Goal: Task Accomplishment & Management: Use online tool/utility

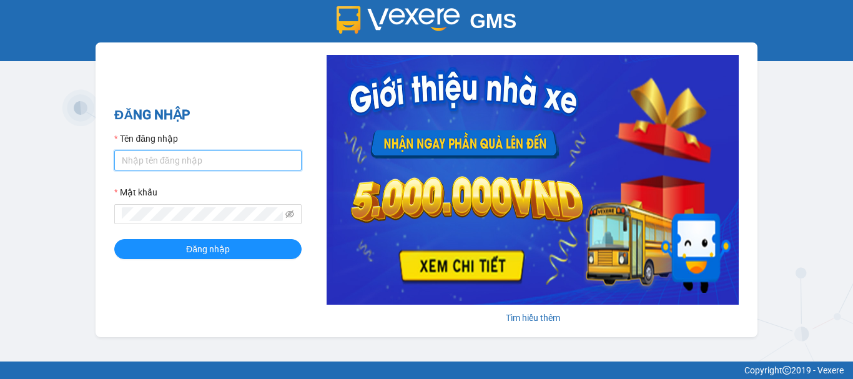
click at [210, 164] on input "Tên đăng nhập" at bounding box center [207, 161] width 187 height 20
type input "phuonglien.tha"
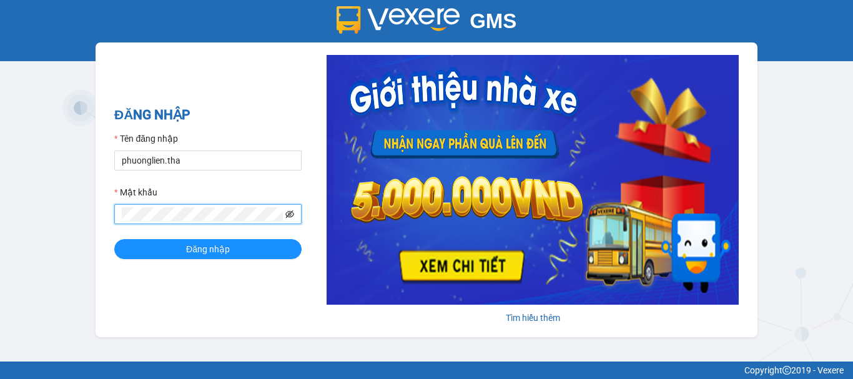
click at [285, 219] on icon "eye-invisible" at bounding box center [289, 214] width 9 height 9
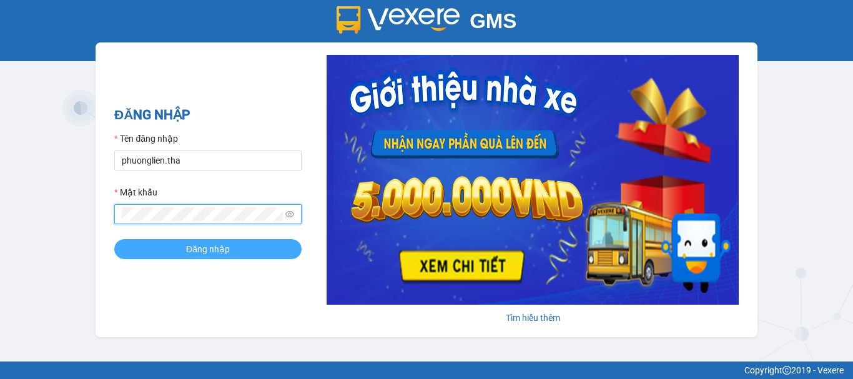
click at [195, 246] on span "Đăng nhập" at bounding box center [208, 249] width 44 height 14
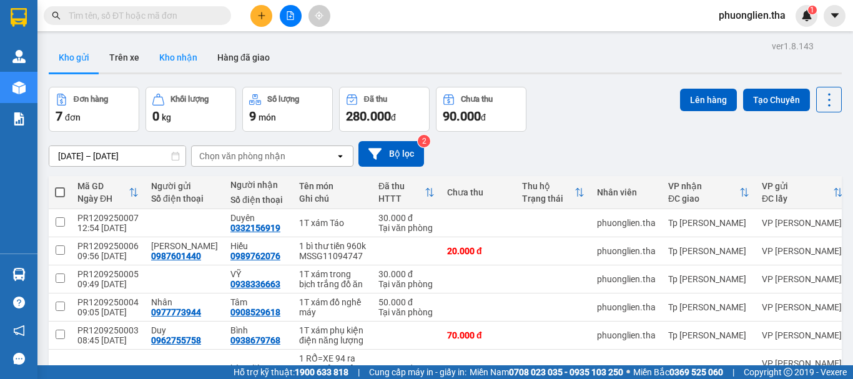
click at [195, 52] on button "Kho nhận" at bounding box center [178, 57] width 58 height 30
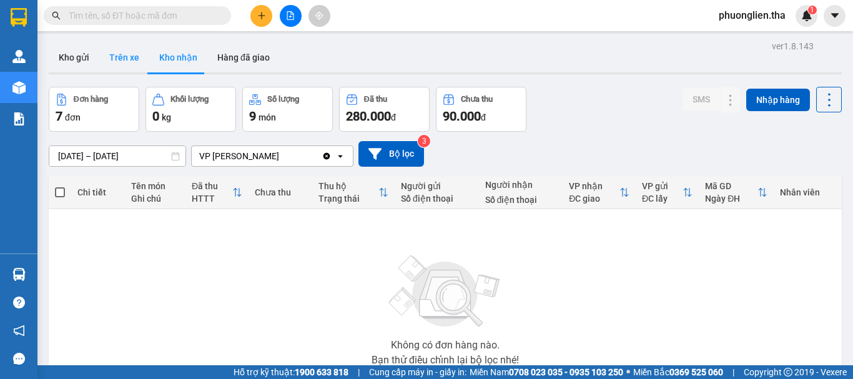
click at [117, 57] on button "Trên xe" at bounding box center [124, 57] width 50 height 30
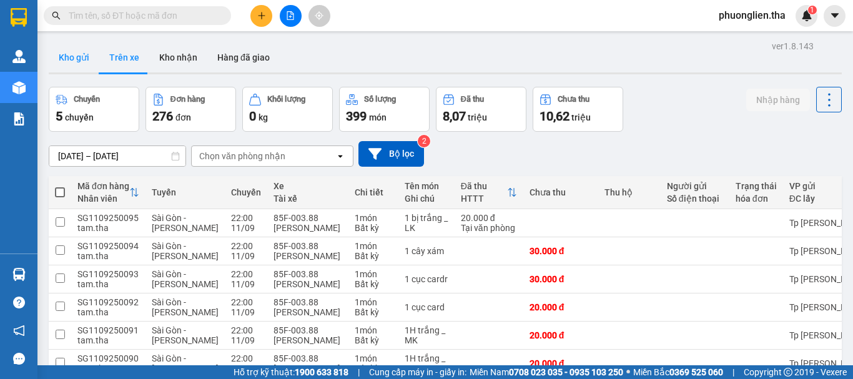
click at [76, 57] on button "Kho gửi" at bounding box center [74, 57] width 51 height 30
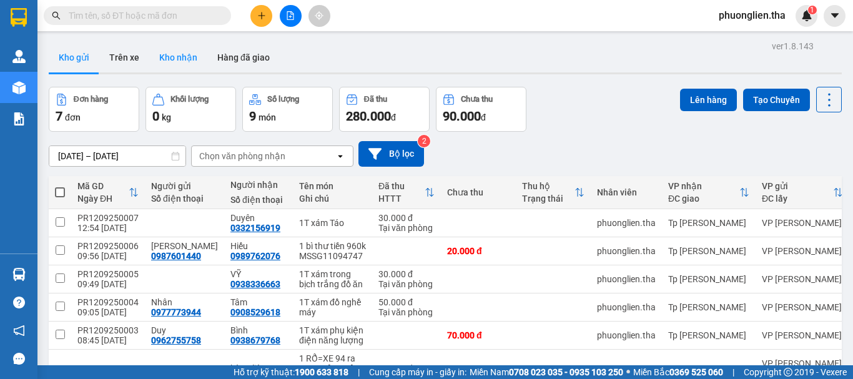
click at [179, 55] on button "Kho nhận" at bounding box center [178, 57] width 58 height 30
click at [152, 11] on input "text" at bounding box center [142, 16] width 147 height 14
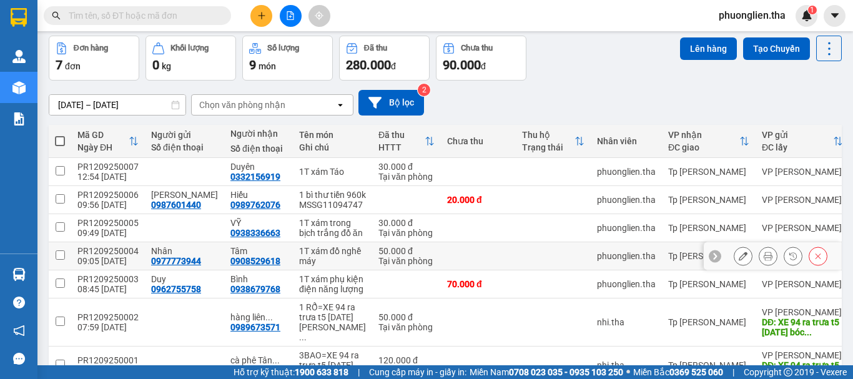
scroll to position [62, 0]
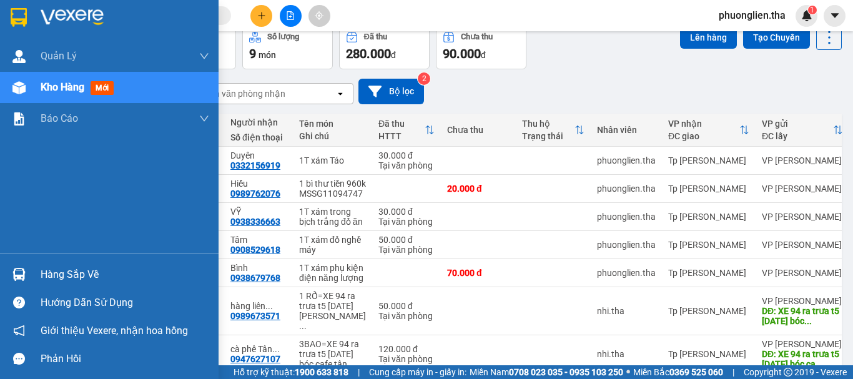
click at [54, 88] on span "Kho hàng" at bounding box center [63, 87] width 44 height 12
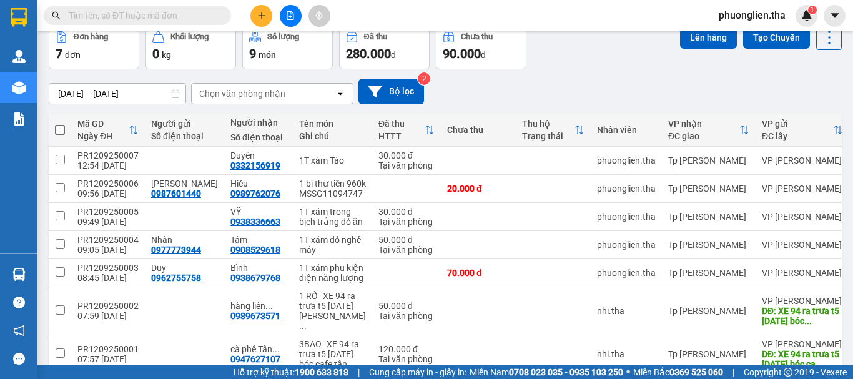
click at [133, 17] on input "text" at bounding box center [142, 16] width 147 height 14
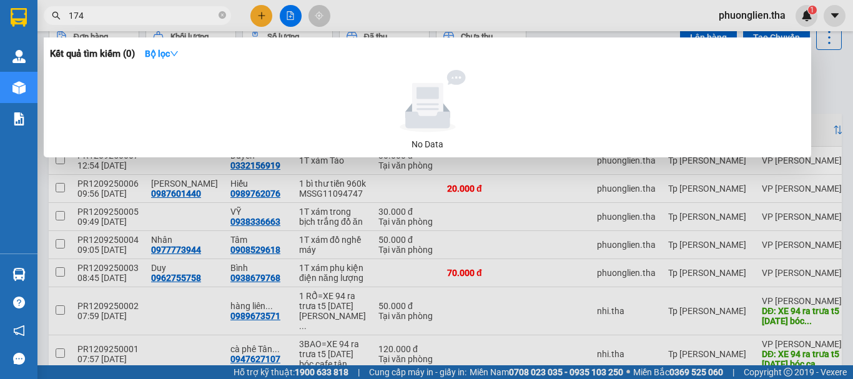
type input "174"
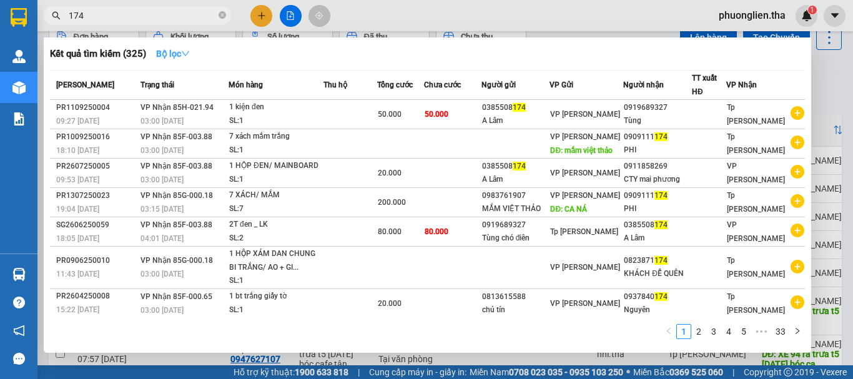
click at [167, 54] on strong "Bộ lọc" at bounding box center [173, 54] width 34 height 10
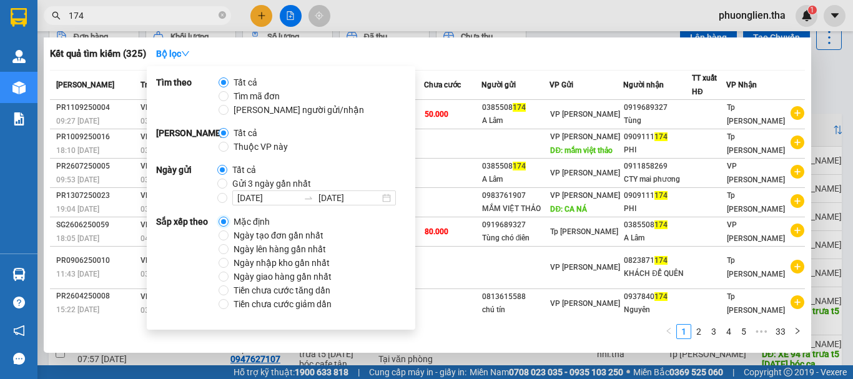
click at [224, 220] on input "Mặc định" at bounding box center [224, 222] width 10 height 10
click at [224, 237] on input "Ngày tạo đơn gần nhất" at bounding box center [224, 235] width 10 height 10
radio input "true"
radio input "false"
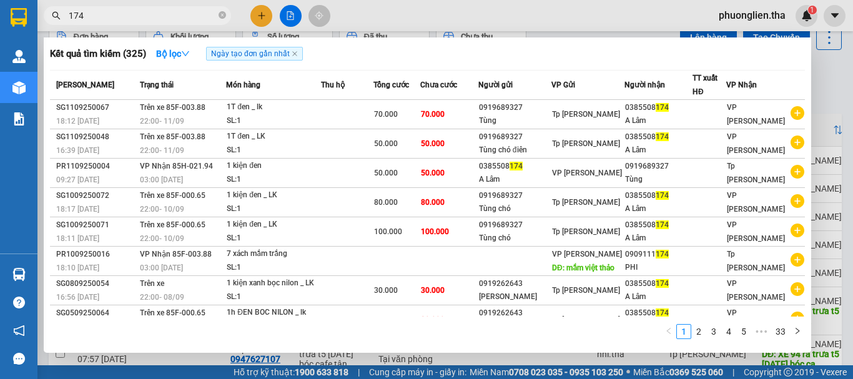
click at [555, 49] on div "Kết quả tìm kiếm ( 325 ) Bộ lọc Ngày tạo đơn gần nhất" at bounding box center [427, 54] width 755 height 20
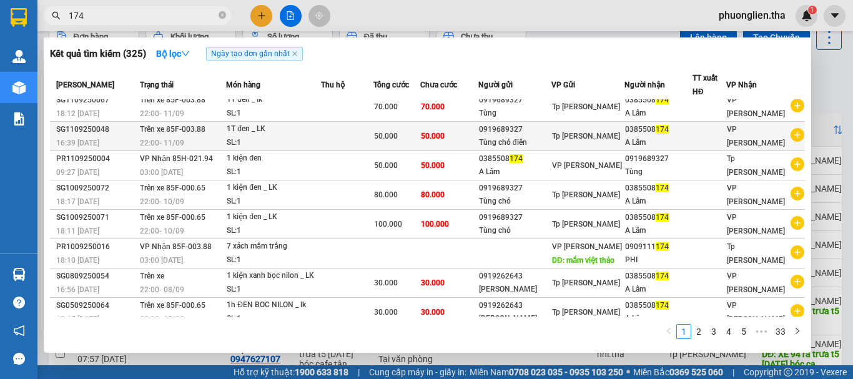
scroll to position [0, 0]
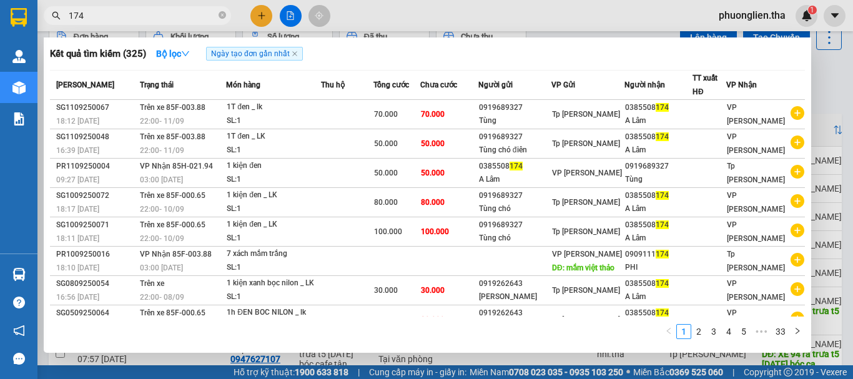
click at [110, 12] on input "174" at bounding box center [142, 16] width 147 height 14
type input "1"
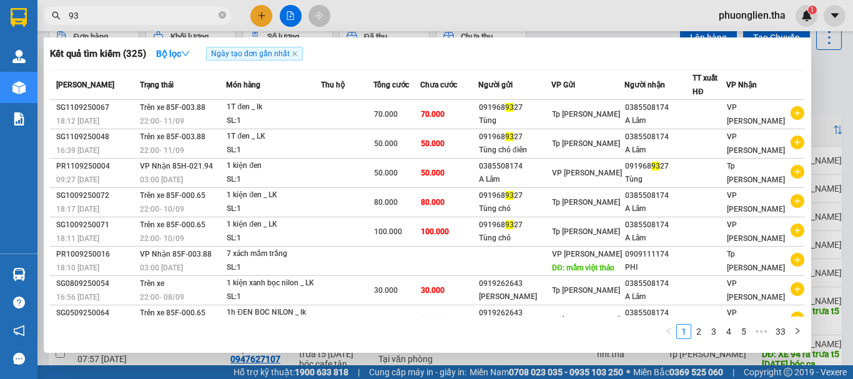
click at [84, 15] on input "93" at bounding box center [142, 16] width 147 height 14
type input "9"
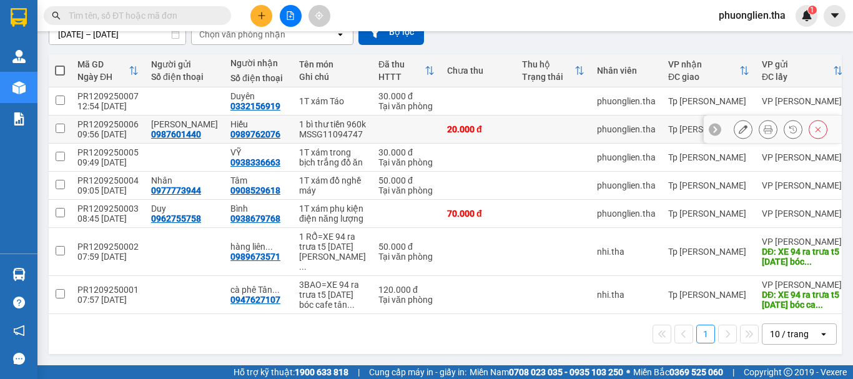
scroll to position [142, 0]
click at [171, 16] on input "text" at bounding box center [142, 16] width 147 height 14
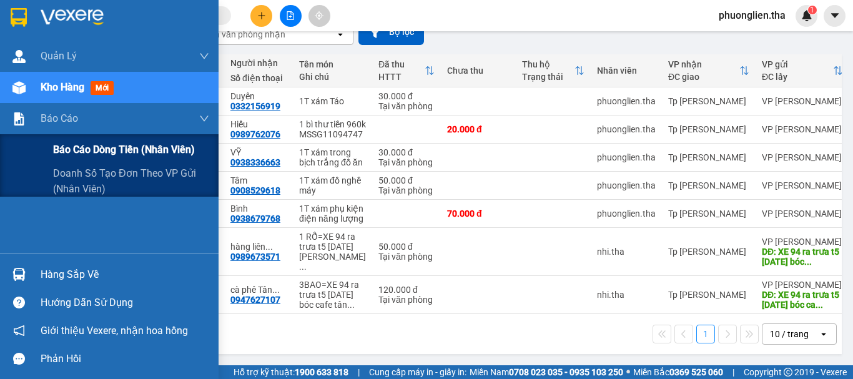
click at [81, 149] on span "Báo cáo dòng tiền (nhân viên)" at bounding box center [124, 150] width 142 height 16
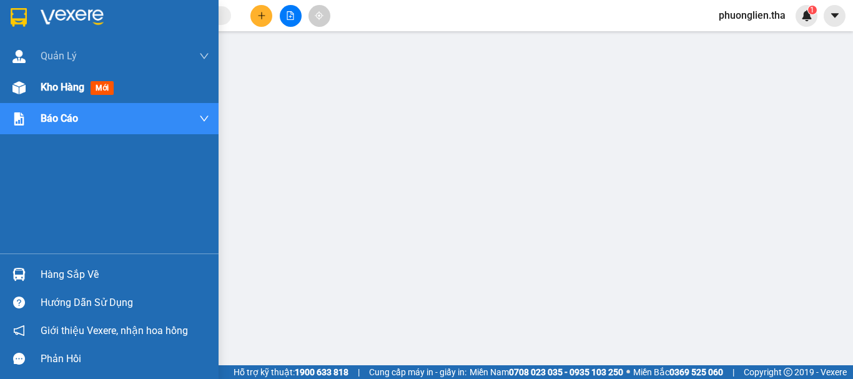
click at [54, 84] on span "Kho hàng" at bounding box center [63, 87] width 44 height 12
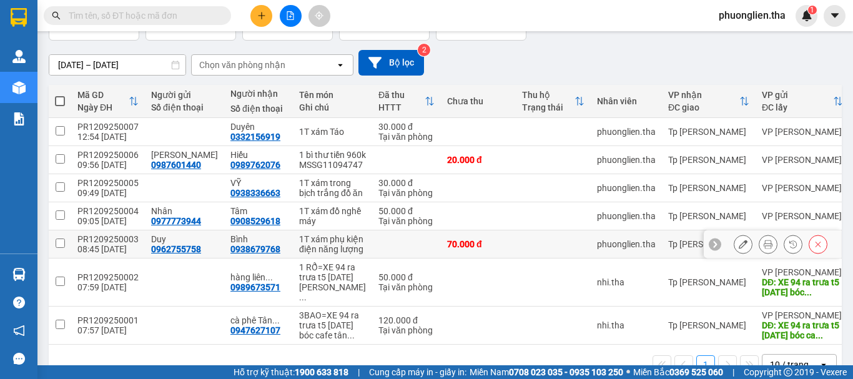
scroll to position [79, 0]
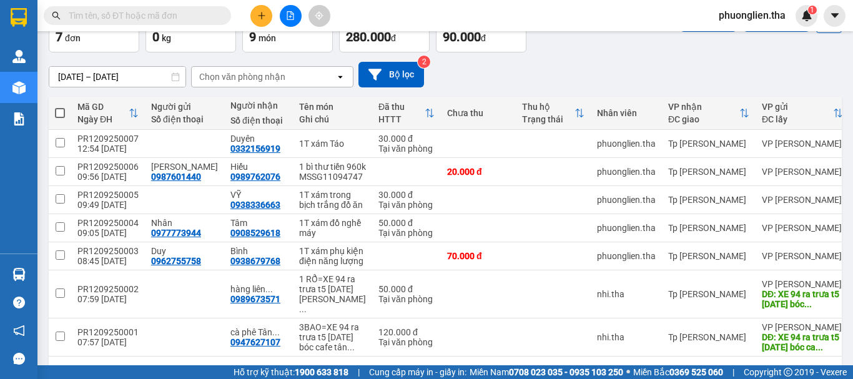
click at [167, 14] on input "text" at bounding box center [142, 16] width 147 height 14
click at [144, 14] on input "text" at bounding box center [142, 16] width 147 height 14
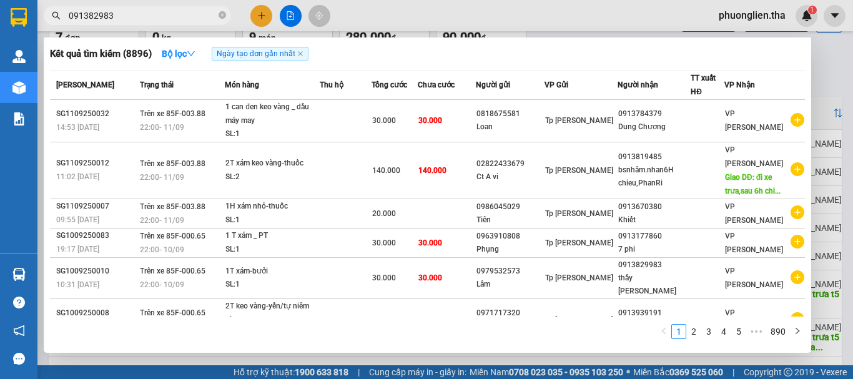
type input "091382983"
click at [804, 16] on div at bounding box center [426, 189] width 853 height 379
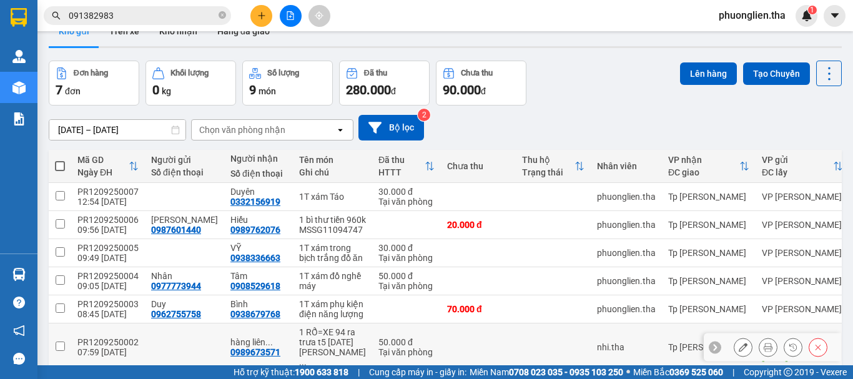
scroll to position [17, 0]
